Goal: Register for event/course

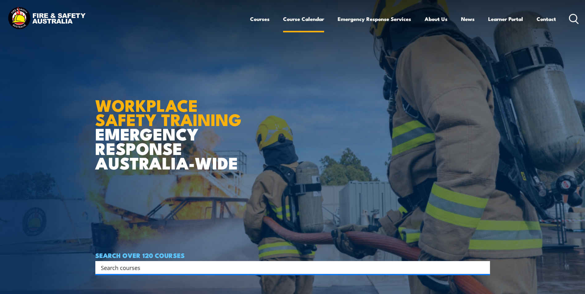
click at [313, 18] on link "Course Calendar" at bounding box center [303, 19] width 41 height 16
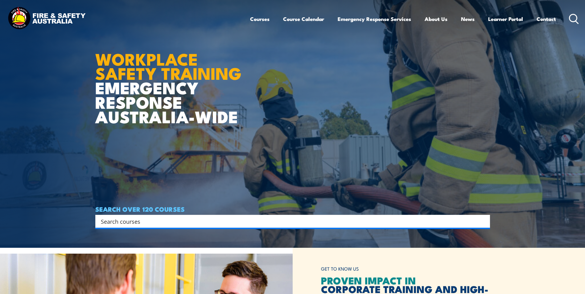
scroll to position [123, 0]
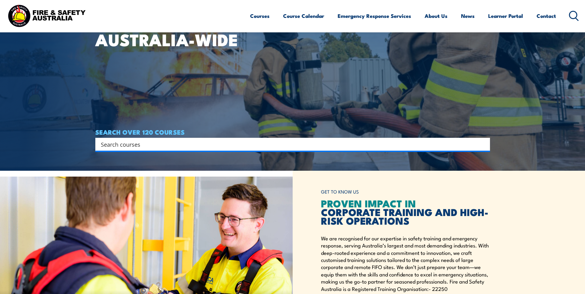
click at [152, 146] on input "Search input" at bounding box center [288, 144] width 375 height 9
type input "FSA"
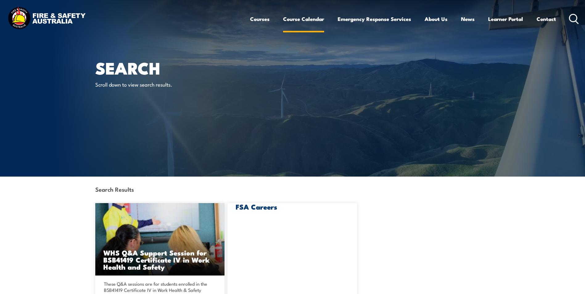
click at [298, 17] on link "Course Calendar" at bounding box center [303, 19] width 41 height 16
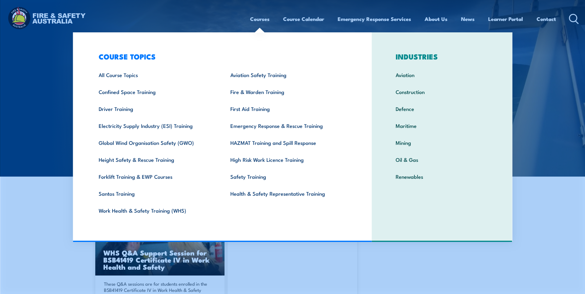
click at [257, 18] on link "Courses" at bounding box center [259, 19] width 19 height 16
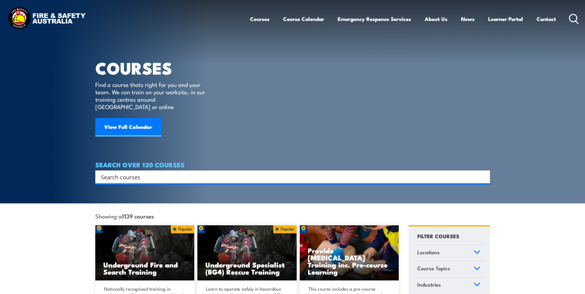
click at [131, 172] on input "Search input" at bounding box center [288, 176] width 375 height 9
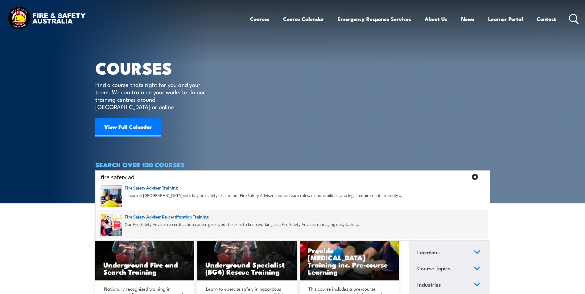
type input "fire safety ad"
click at [171, 217] on span at bounding box center [292, 224] width 391 height 29
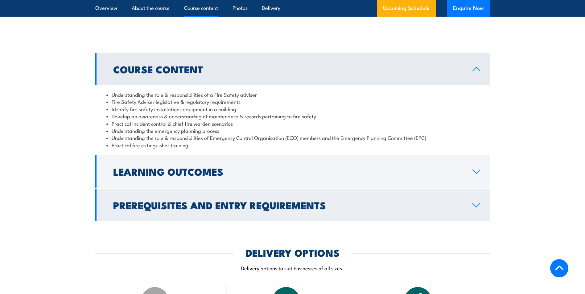
scroll to position [524, 0]
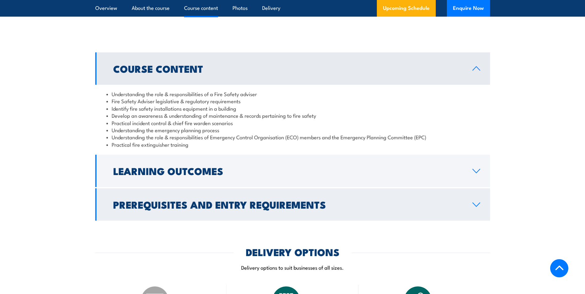
click at [477, 214] on link "Prerequisites and Entry Requirements" at bounding box center [292, 204] width 394 height 32
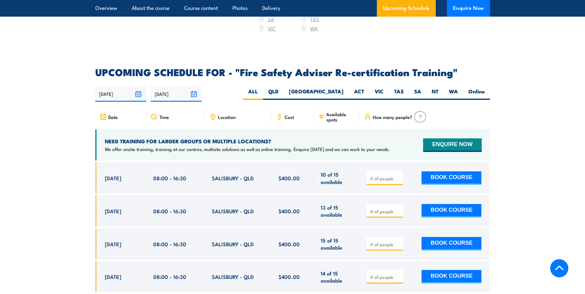
scroll to position [1048, 0]
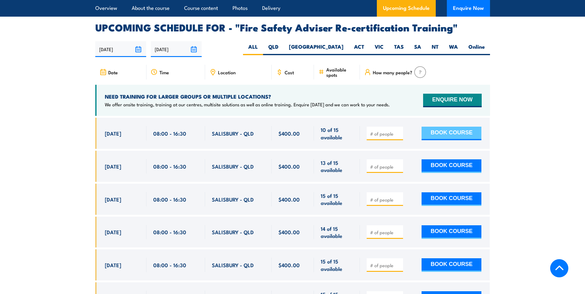
click at [452, 129] on button "BOOK COURSE" at bounding box center [451, 134] width 60 height 14
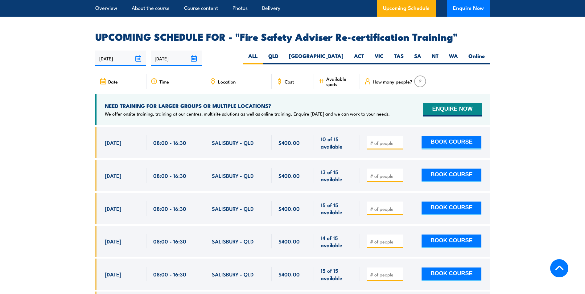
scroll to position [1017, 0]
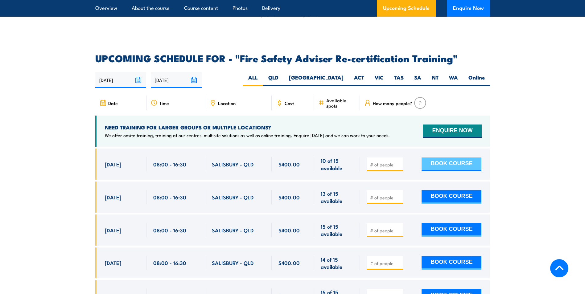
click at [448, 161] on button "BOOK COURSE" at bounding box center [451, 164] width 60 height 14
type input "1"
click at [437, 157] on button "BOOK COURSE" at bounding box center [451, 164] width 60 height 14
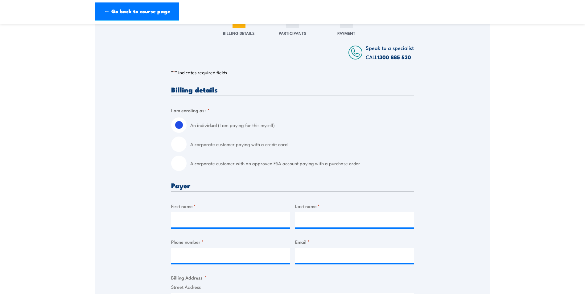
scroll to position [92, 0]
